Goal: Information Seeking & Learning: Learn about a topic

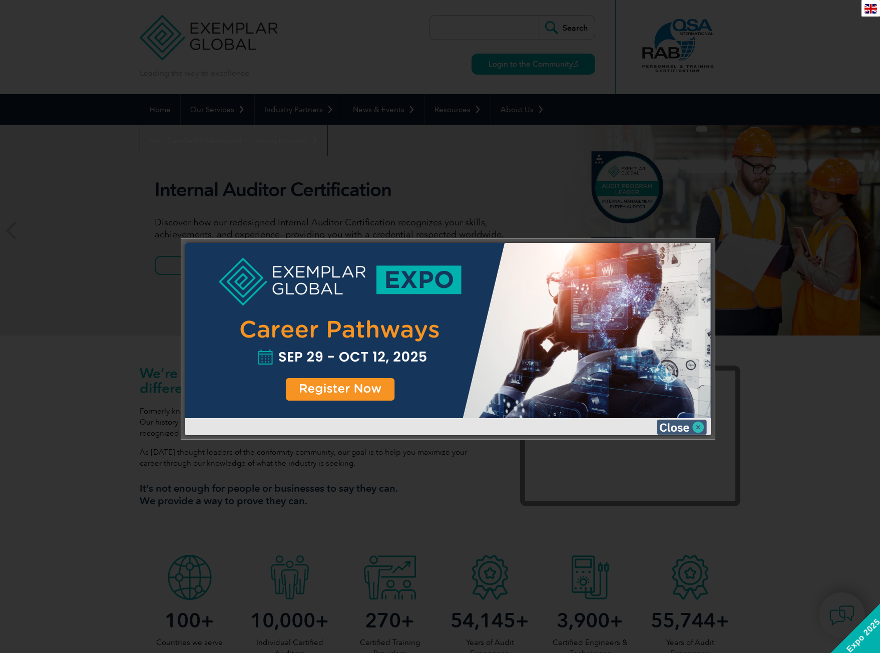
click at [664, 426] on img at bounding box center [682, 426] width 50 height 15
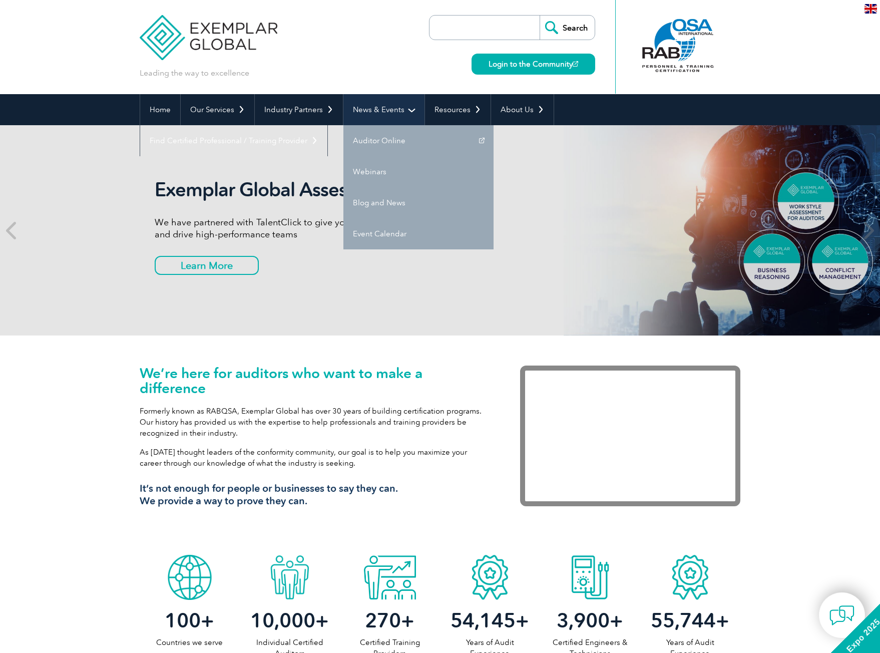
click at [367, 108] on link "News & Events" at bounding box center [383, 109] width 81 height 31
click at [368, 116] on link "News & Events" at bounding box center [383, 109] width 81 height 31
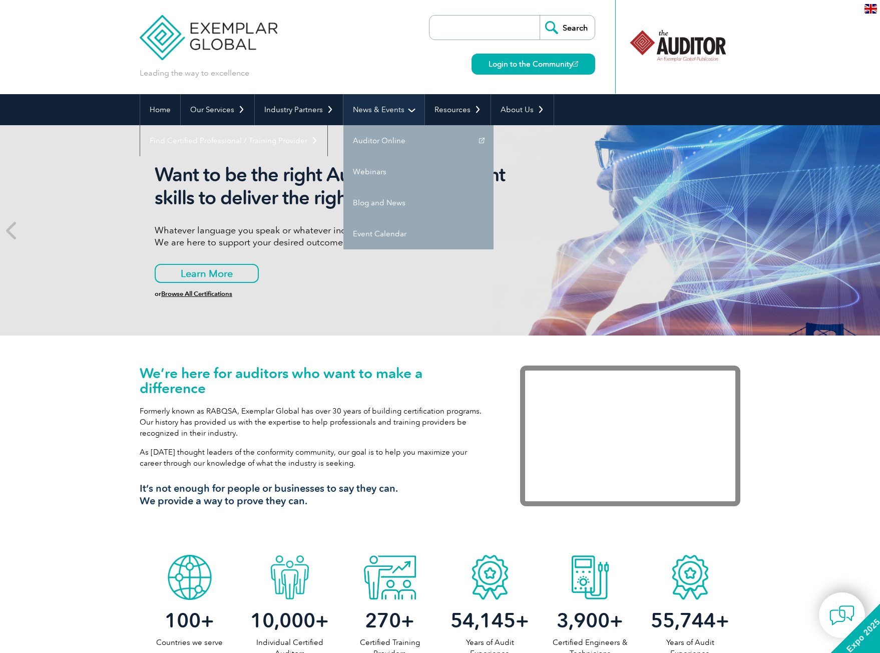
click at [373, 113] on link "News & Events" at bounding box center [383, 109] width 81 height 31
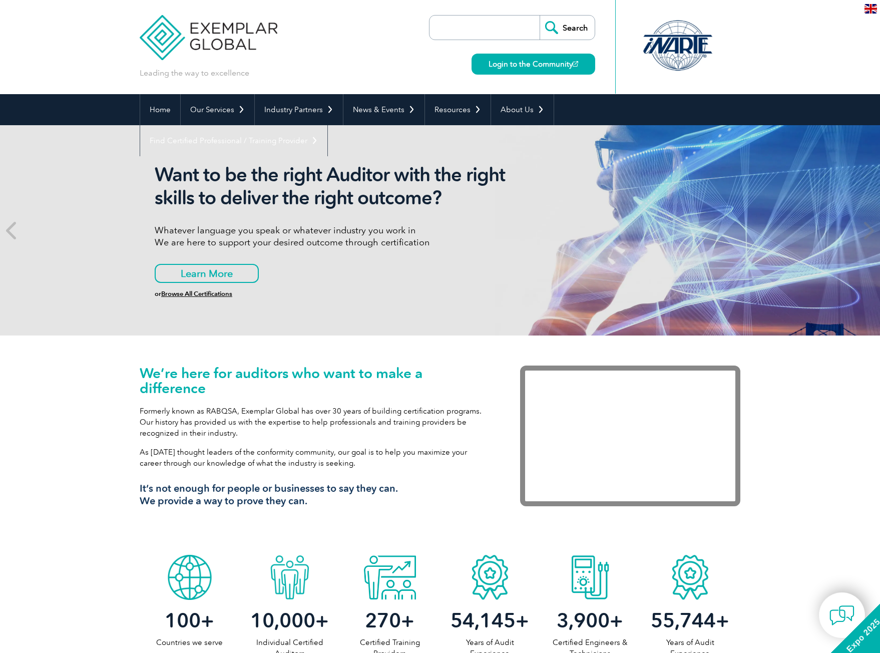
click at [371, 298] on div "Want to be the right Auditor with the right skills to deliver the right outcome…" at bounding box center [440, 230] width 600 height 210
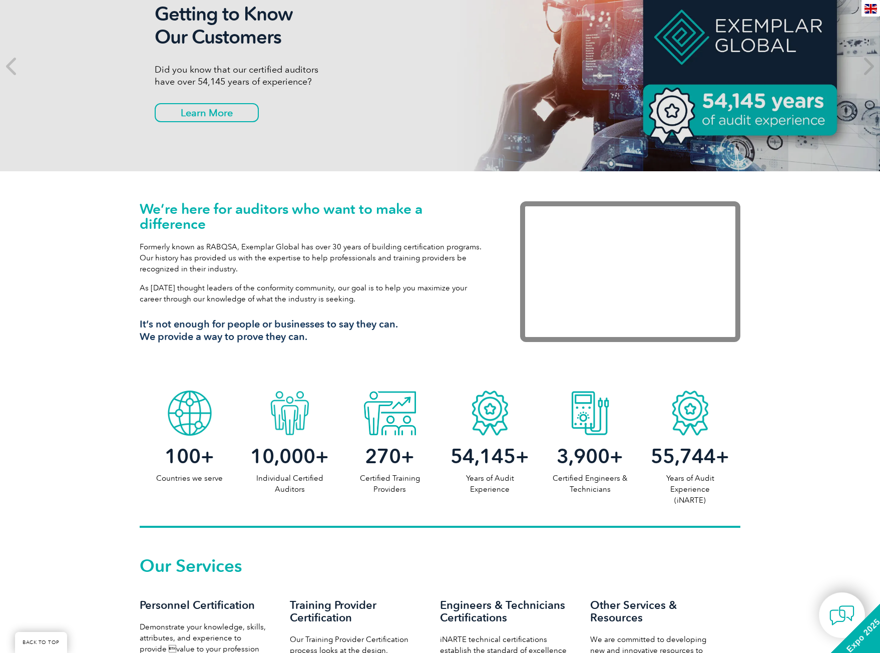
scroll to position [147, 0]
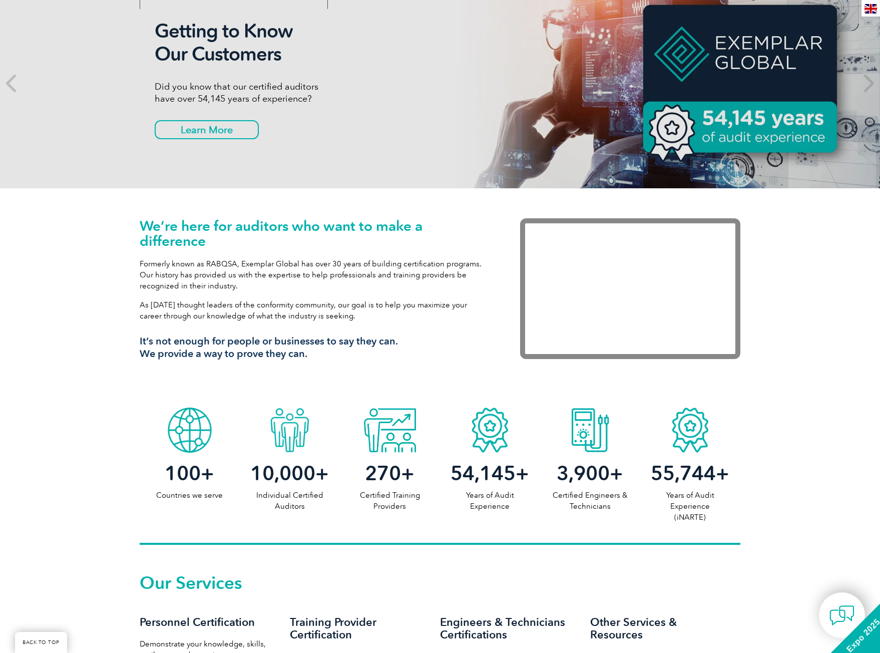
click at [360, 144] on div "Getting to Know Our Customers Did you know that our certified auditors have ove…" at bounding box center [342, 83] width 375 height 127
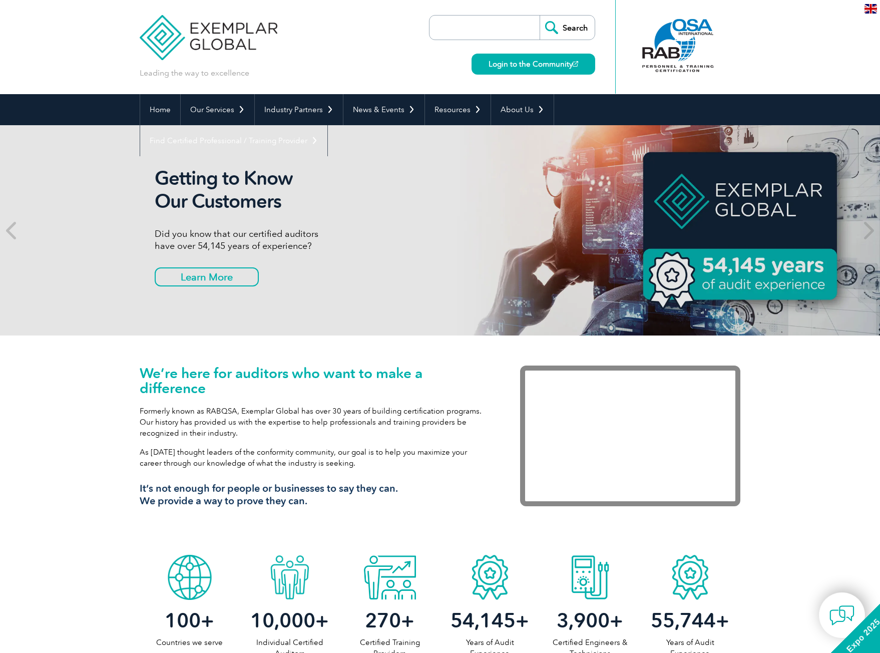
click at [867, 10] on img at bounding box center [870, 9] width 13 height 10
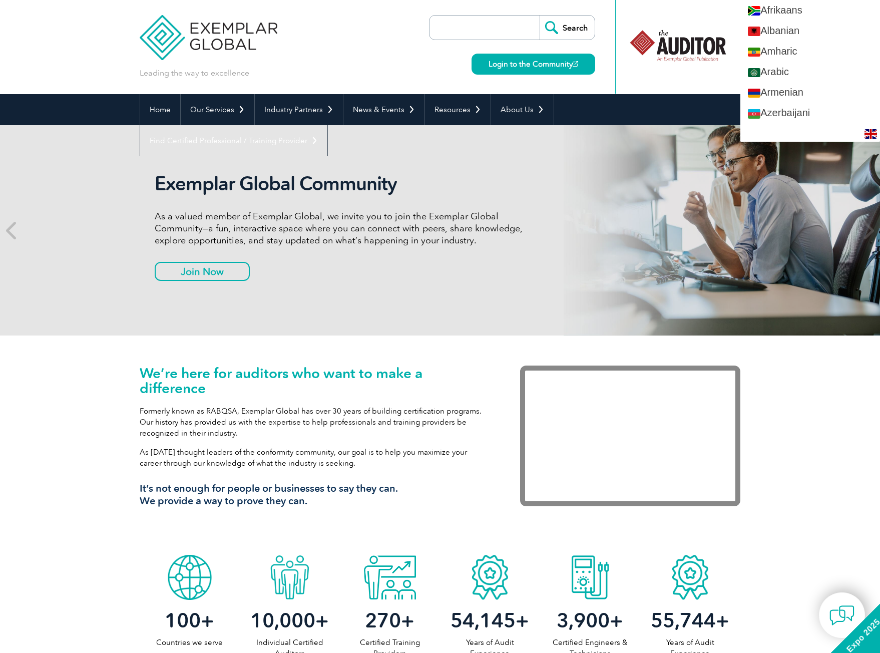
click at [719, 197] on div "Exemplar Global Community As a valued member of Exemplar Global, we invite you …" at bounding box center [440, 230] width 600 height 210
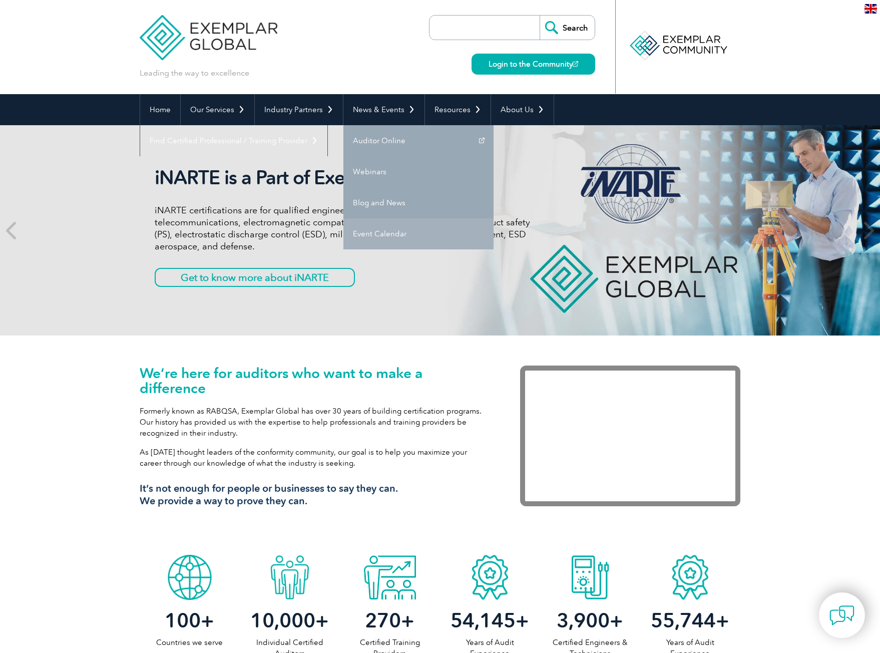
click at [379, 235] on link "Event Calendar" at bounding box center [418, 233] width 150 height 31
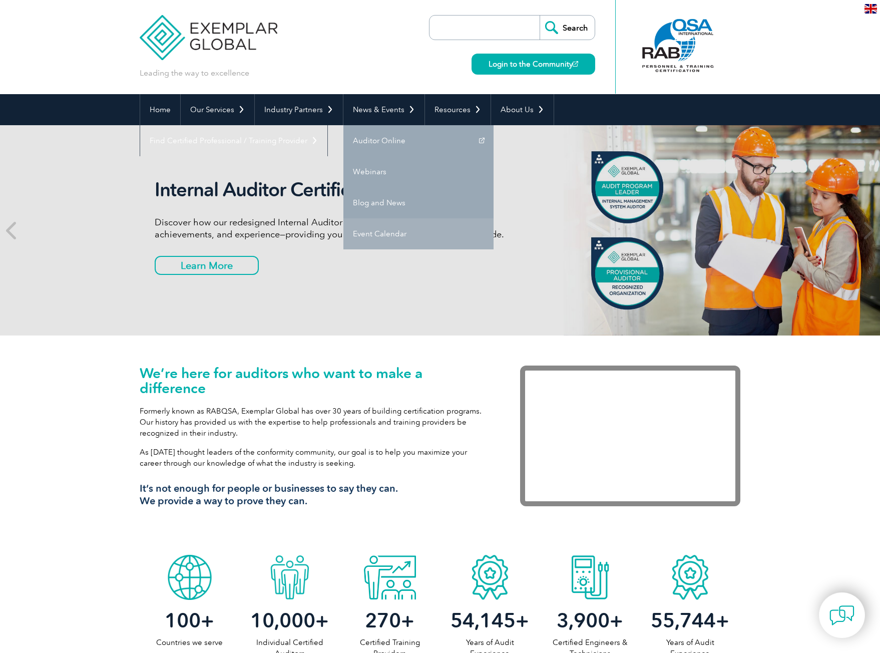
click at [379, 235] on link "Event Calendar" at bounding box center [418, 233] width 150 height 31
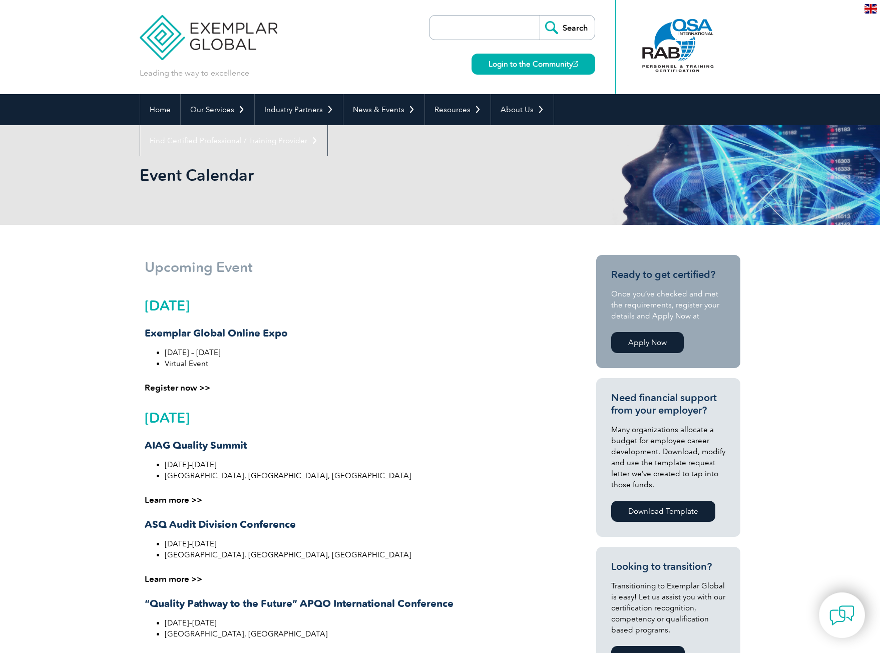
click at [218, 308] on h2 "September 2025" at bounding box center [349, 305] width 409 height 16
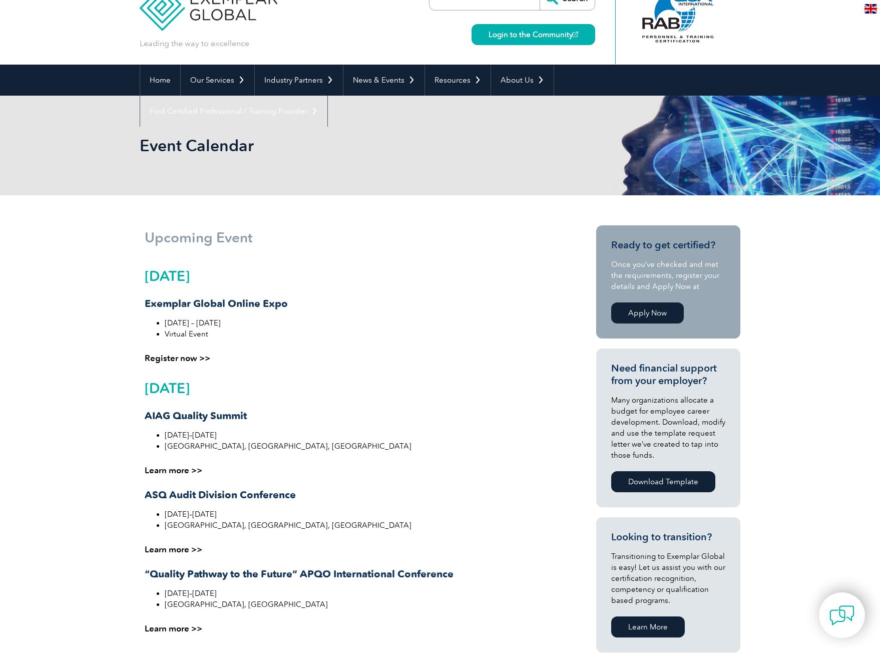
scroll to position [8, 0]
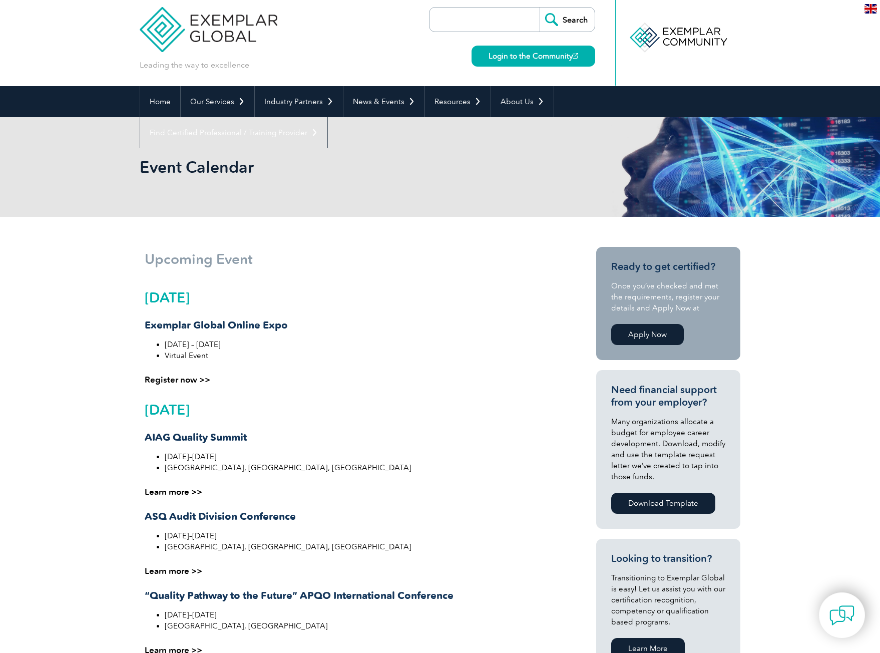
click at [254, 345] on li "September 29 – October 12, 2025" at bounding box center [359, 344] width 389 height 11
drag, startPoint x: 829, startPoint y: 0, endPoint x: 460, endPoint y: 209, distance: 424.4
click at [460, 209] on div "Event Calendar" at bounding box center [440, 167] width 600 height 100
click at [379, 105] on link "News & Events" at bounding box center [383, 101] width 81 height 31
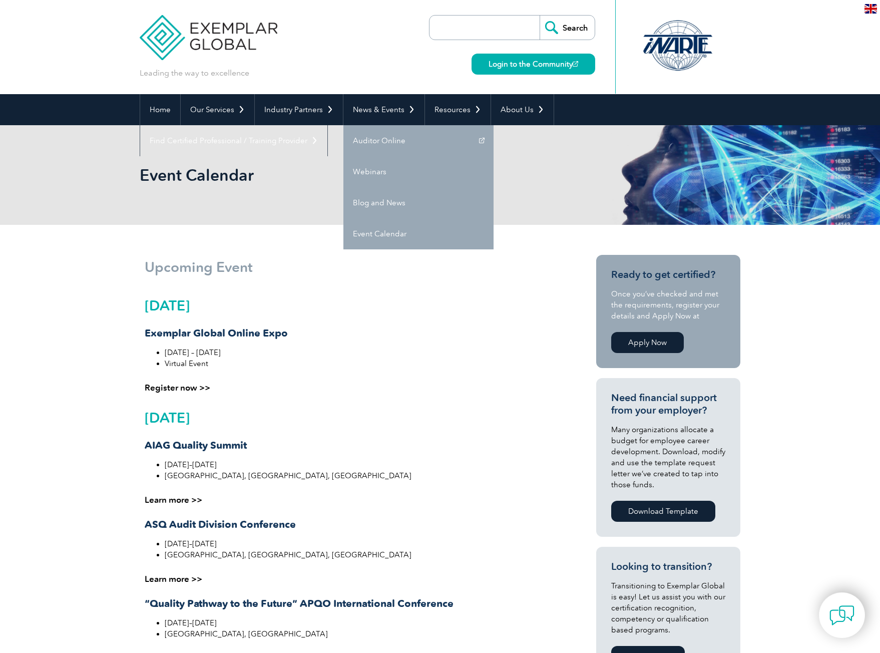
click at [183, 302] on h2 "September 2025" at bounding box center [349, 305] width 409 height 16
click at [179, 386] on link "Register now >>" at bounding box center [178, 387] width 66 height 10
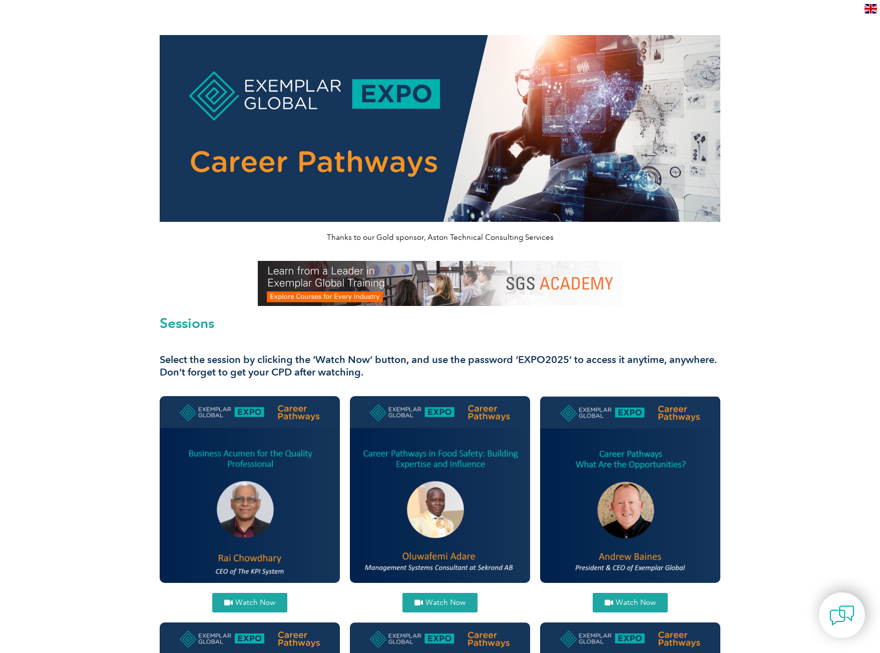
click at [634, 497] on img at bounding box center [630, 489] width 180 height 186
click at [627, 605] on span "Watch Now" at bounding box center [636, 602] width 40 height 8
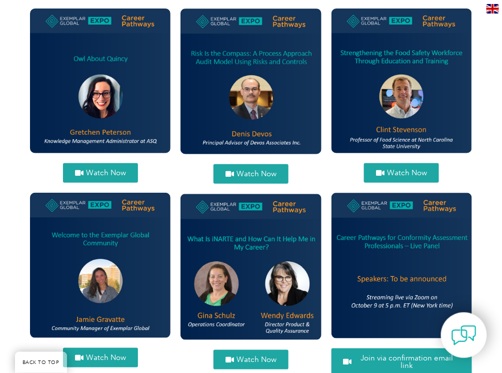
scroll to position [902, 0]
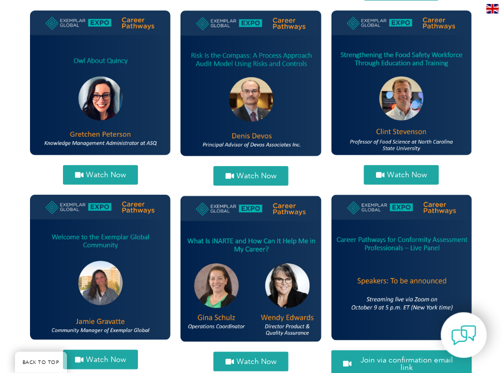
click at [85, 351] on link "Watch Now" at bounding box center [100, 360] width 75 height 20
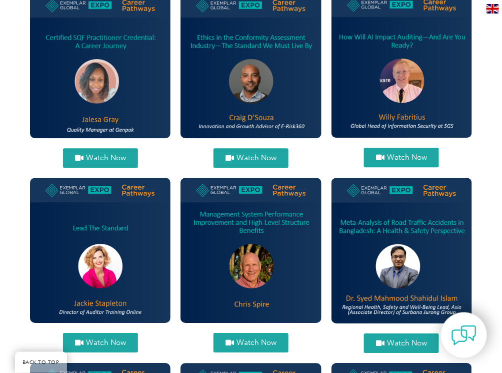
scroll to position [556, 0]
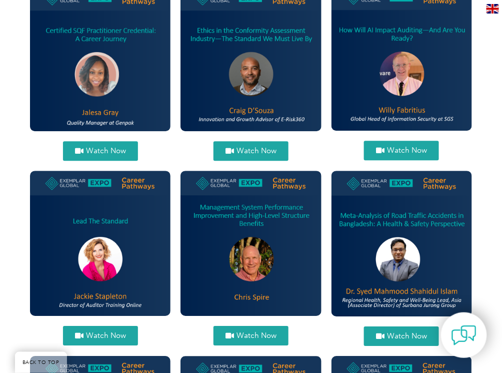
click at [91, 332] on span "Watch Now" at bounding box center [106, 336] width 40 height 8
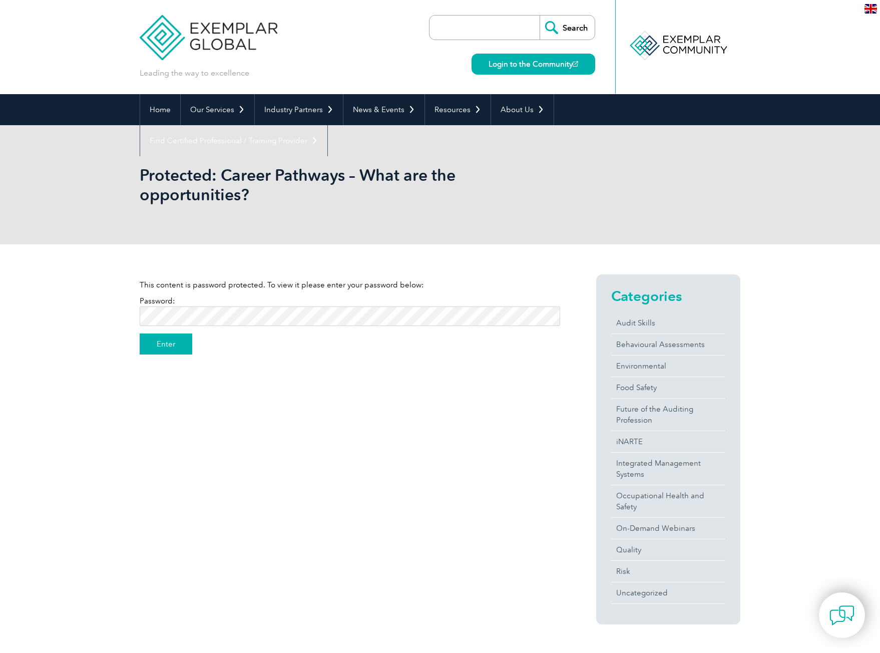
click at [174, 344] on input "Enter" at bounding box center [166, 343] width 53 height 21
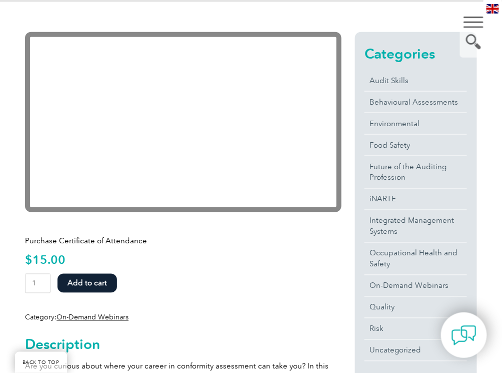
scroll to position [265, 0]
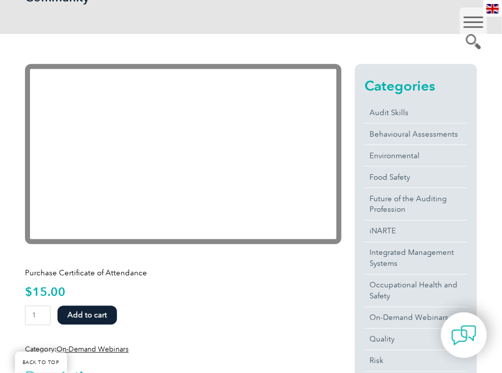
scroll to position [238, 0]
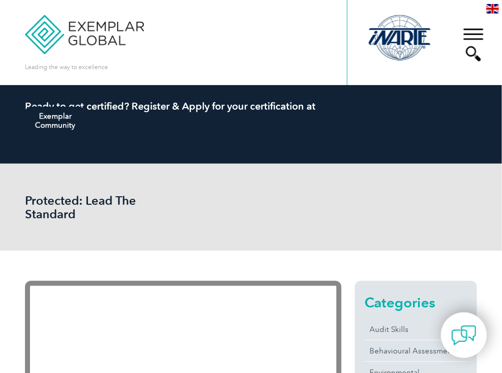
scroll to position [79, 0]
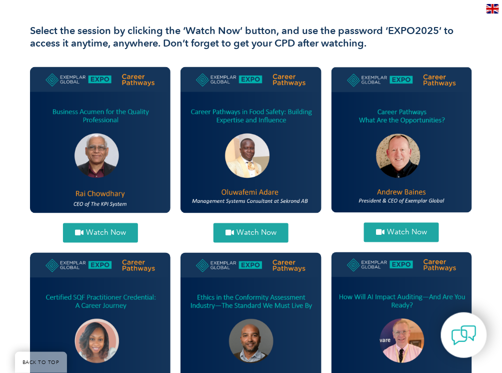
scroll to position [294, 0]
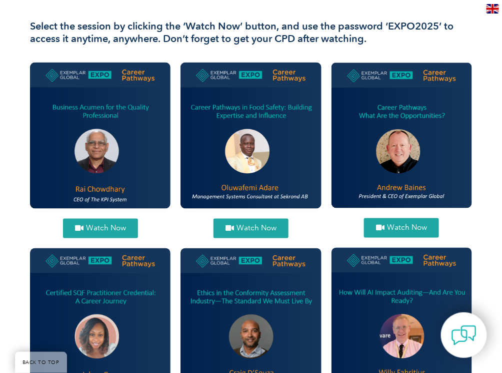
click at [239, 229] on span "Watch Now" at bounding box center [257, 229] width 40 height 8
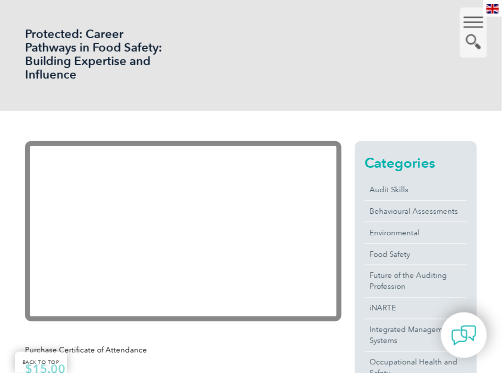
scroll to position [172, 0]
